Goal: Check status: Check status

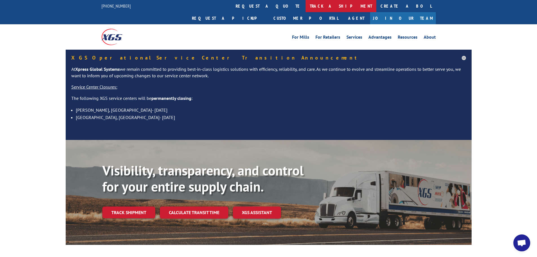
click at [306, 4] on link "track a shipment" at bounding box center [341, 6] width 71 height 12
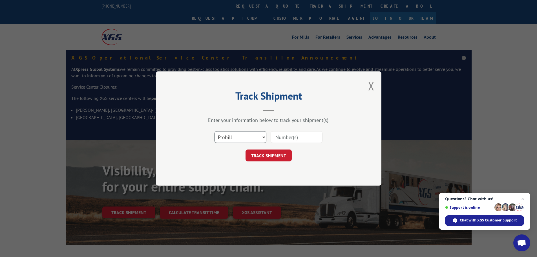
click at [264, 136] on select "Select category... Probill BOL PO" at bounding box center [241, 137] width 52 height 12
select select "bol"
click at [215, 131] on select "Select category... Probill BOL PO" at bounding box center [241, 137] width 52 height 12
click at [278, 136] on input at bounding box center [297, 137] width 52 height 12
type input "241948"
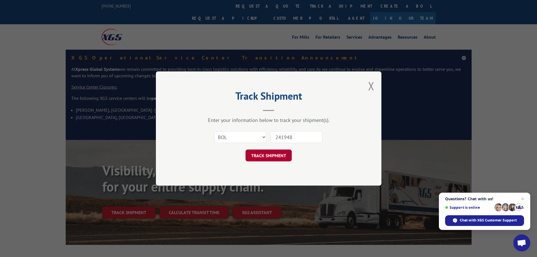
click at [266, 152] on button "TRACK SHIPMENT" at bounding box center [269, 155] width 46 height 12
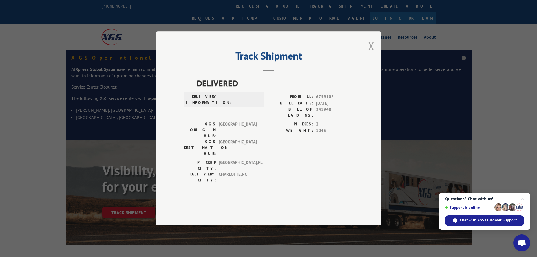
click at [373, 53] on button "Close modal" at bounding box center [371, 45] width 6 height 15
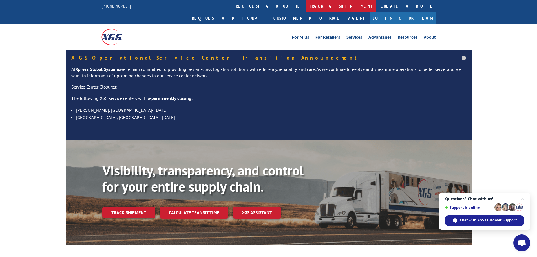
click at [306, 2] on link "track a shipment" at bounding box center [341, 6] width 71 height 12
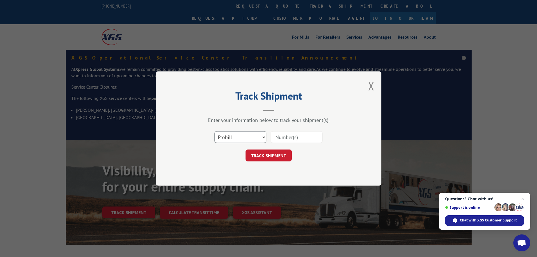
click at [263, 136] on select "Select category... Probill BOL PO" at bounding box center [241, 137] width 52 height 12
select select "bol"
click at [215, 131] on select "Select category... Probill BOL PO" at bounding box center [241, 137] width 52 height 12
click at [284, 138] on input at bounding box center [297, 137] width 52 height 12
type input "2401948"
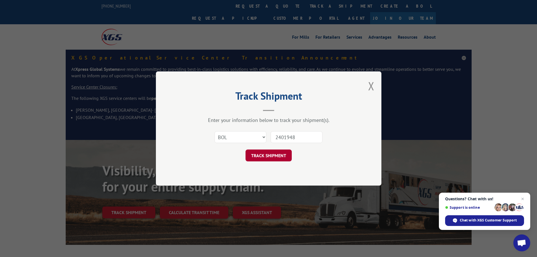
click at [277, 150] on button "TRACK SHIPMENT" at bounding box center [269, 155] width 46 height 12
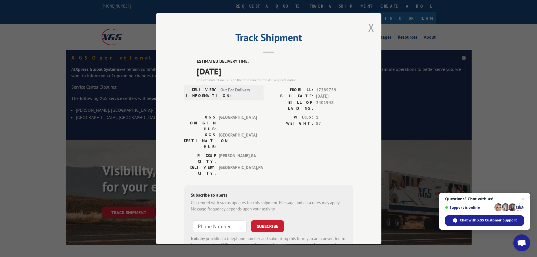
click at [368, 28] on button "Close modal" at bounding box center [371, 27] width 6 height 15
